Goal: Task Accomplishment & Management: Use online tool/utility

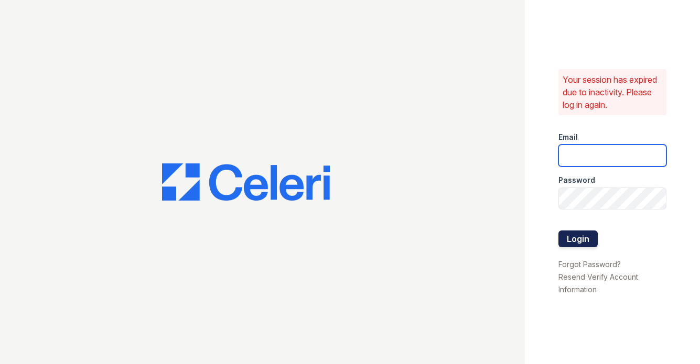
type input "raymond+jaygroup@bohemiarealtygroup.com"
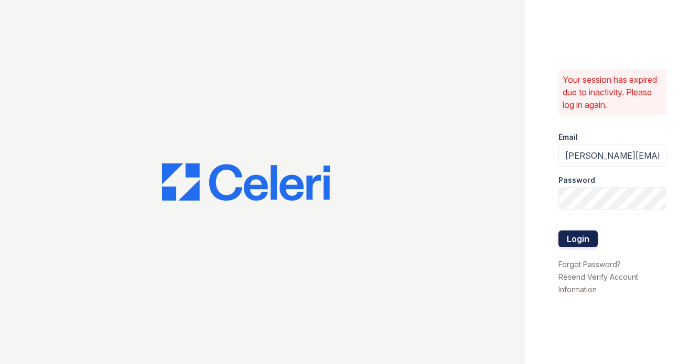
click at [572, 231] on button "Login" at bounding box center [577, 239] width 39 height 17
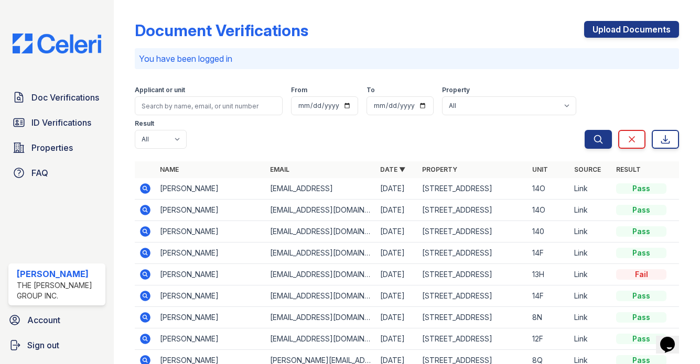
click at [144, 188] on icon at bounding box center [144, 188] width 3 height 3
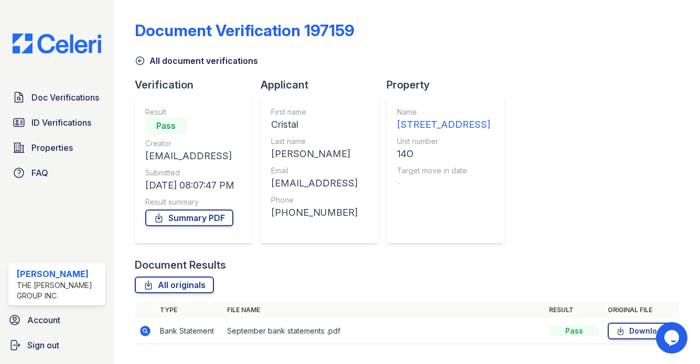
scroll to position [341, 0]
click at [147, 326] on icon at bounding box center [145, 331] width 10 height 10
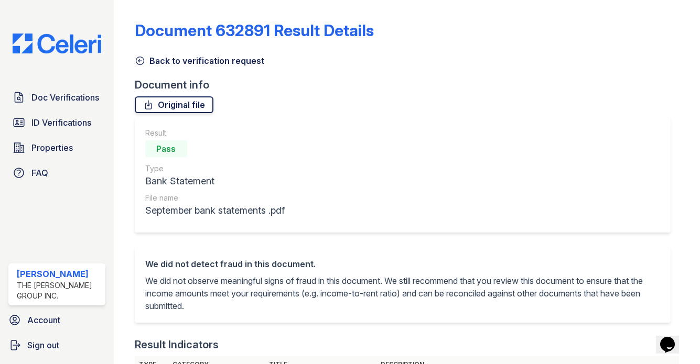
click at [180, 101] on link "Original file" at bounding box center [174, 104] width 79 height 17
